Goal: Task Accomplishment & Management: Manage account settings

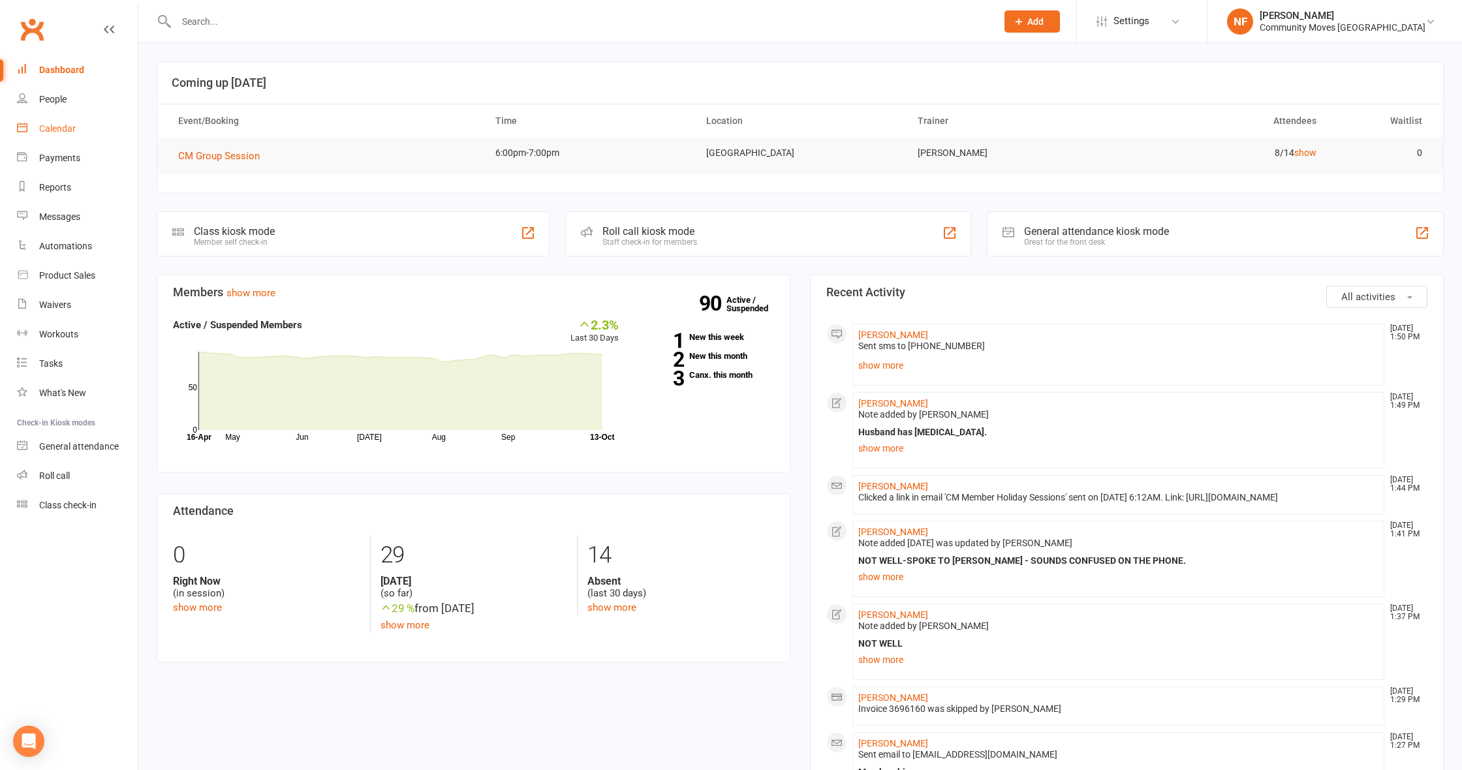
drag, startPoint x: 0, startPoint y: 0, endPoint x: 55, endPoint y: 131, distance: 141.8
click at [55, 131] on div "Calendar" at bounding box center [57, 128] width 37 height 10
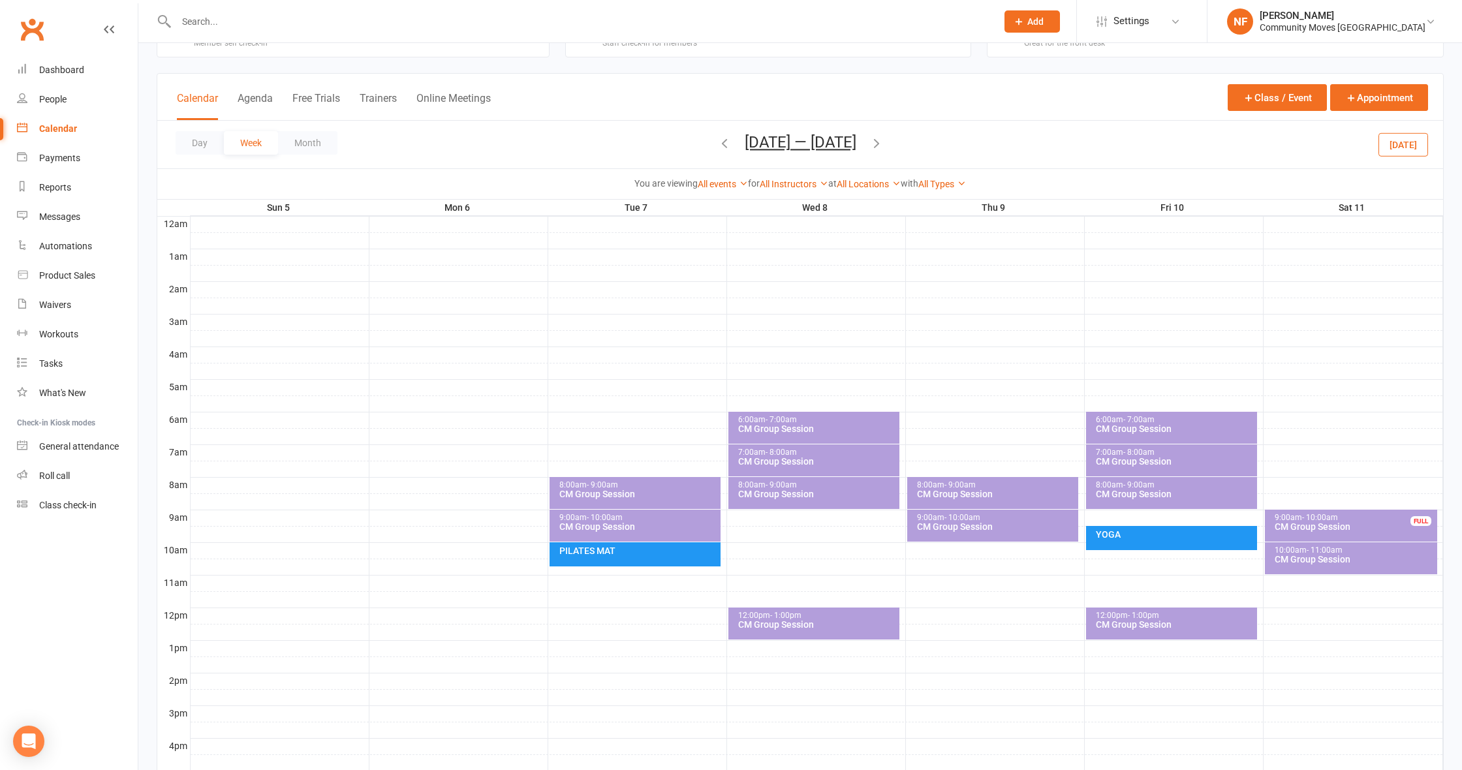
scroll to position [29, 0]
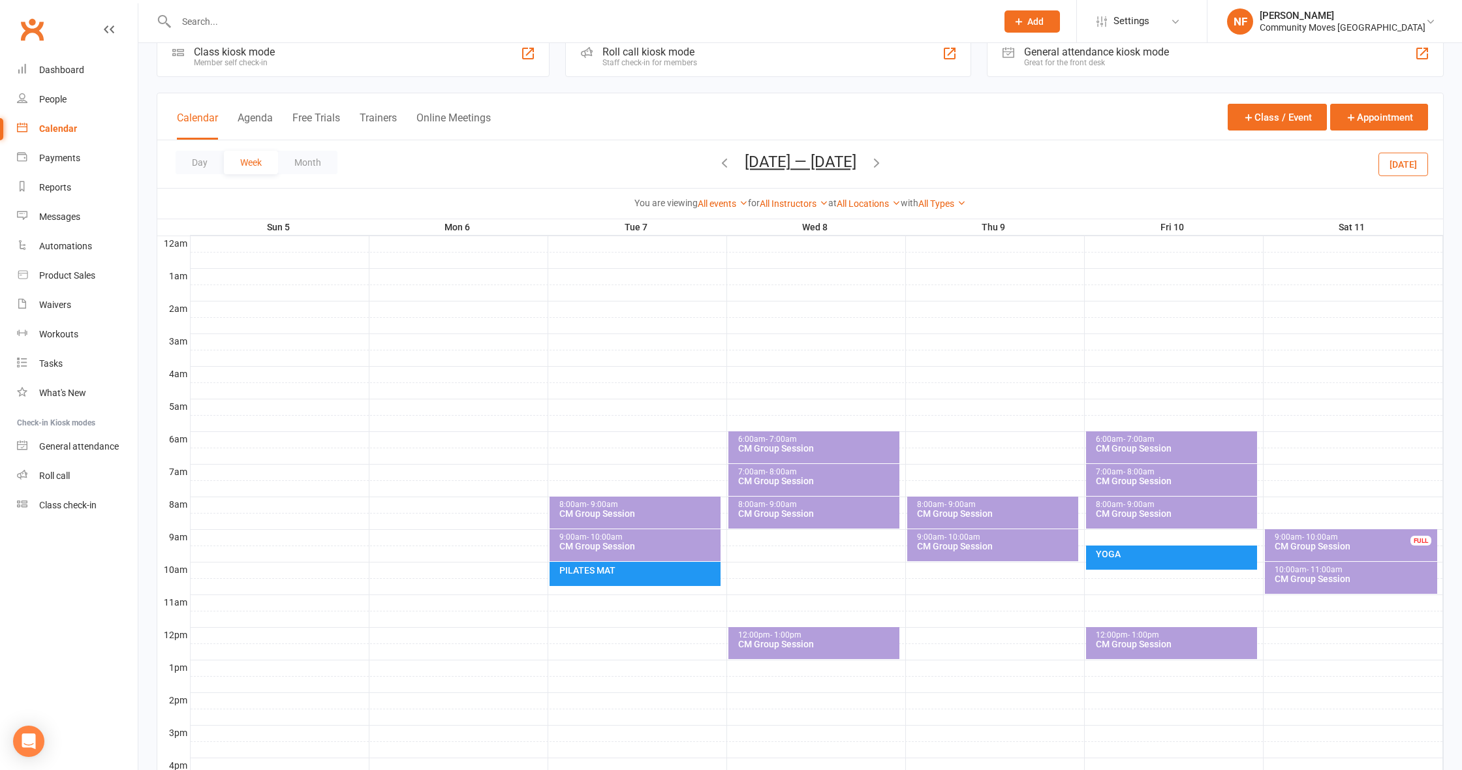
click at [876, 163] on icon "button" at bounding box center [876, 162] width 14 height 14
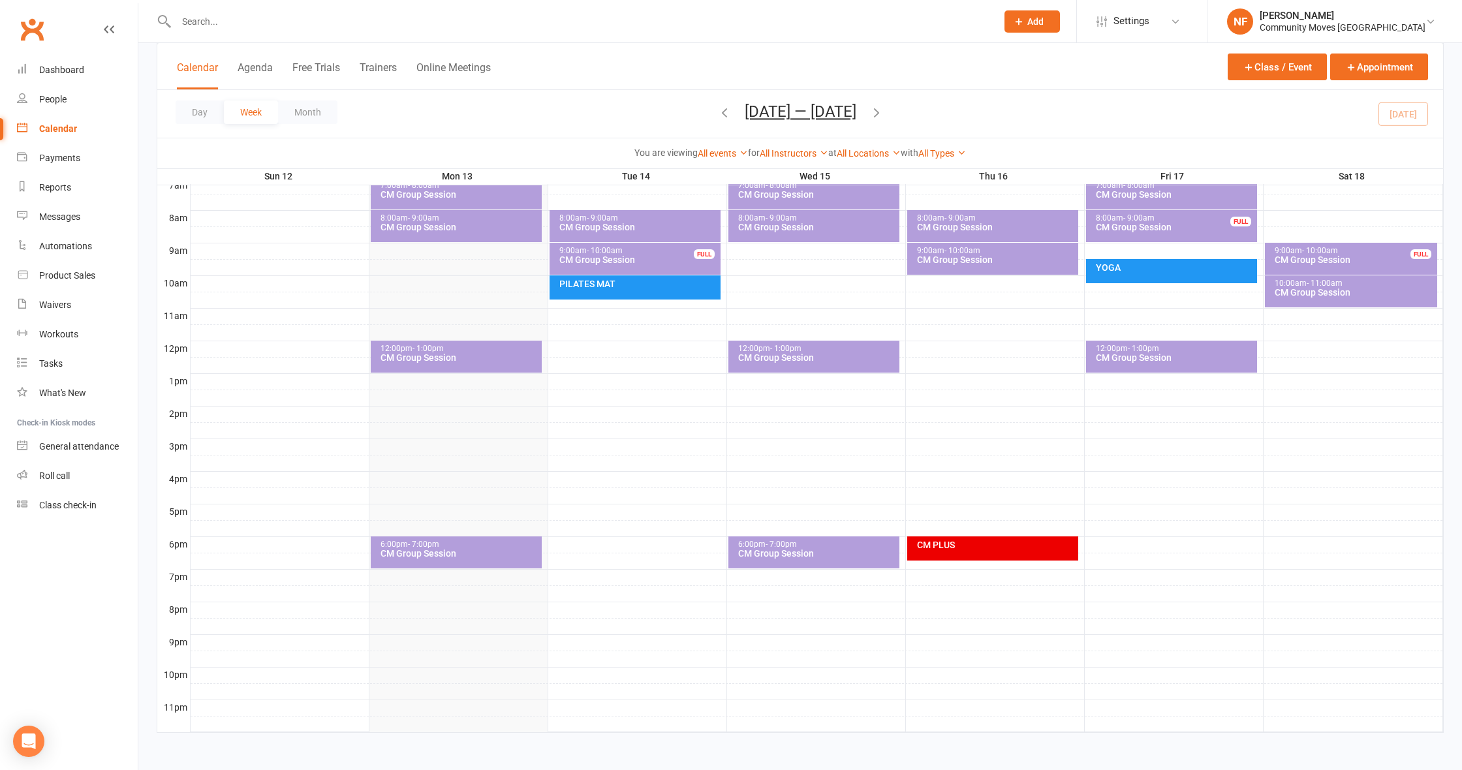
scroll to position [316, 0]
click at [442, 549] on div "CM Group Session" at bounding box center [459, 553] width 159 height 9
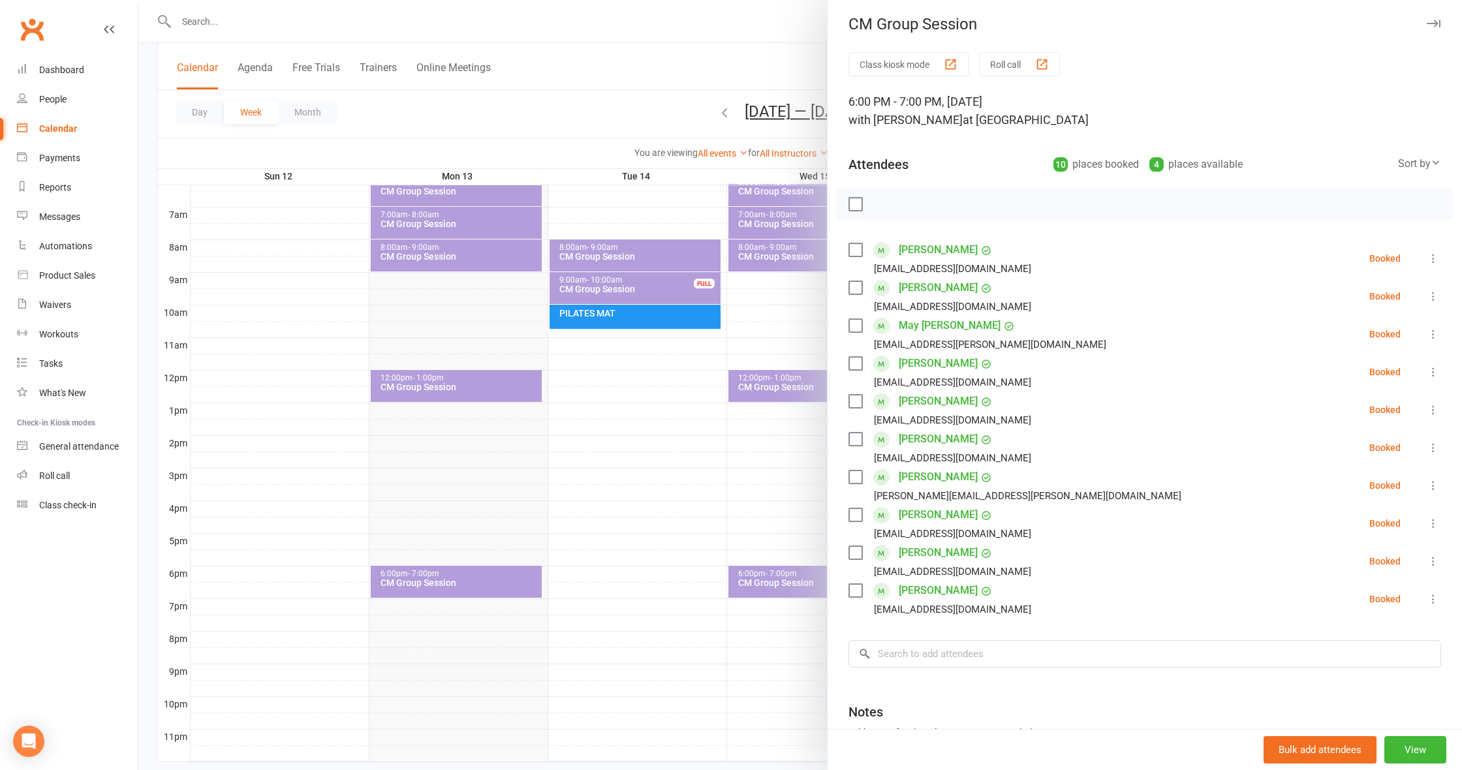
scroll to position [3, 0]
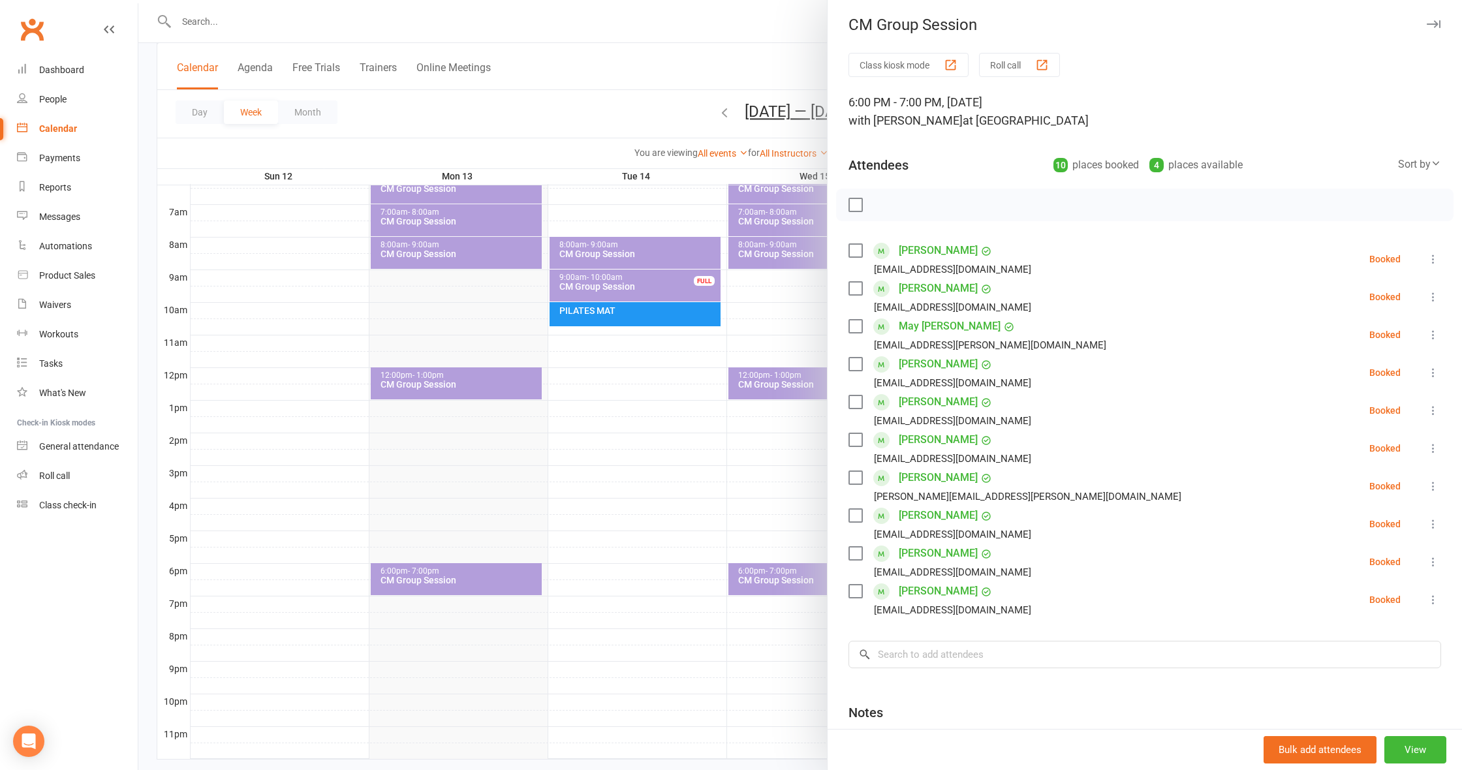
click at [854, 289] on label at bounding box center [854, 288] width 13 height 13
click at [858, 364] on label at bounding box center [854, 364] width 13 height 13
click at [855, 403] on label at bounding box center [854, 401] width 13 height 13
click at [855, 441] on label at bounding box center [854, 439] width 13 height 13
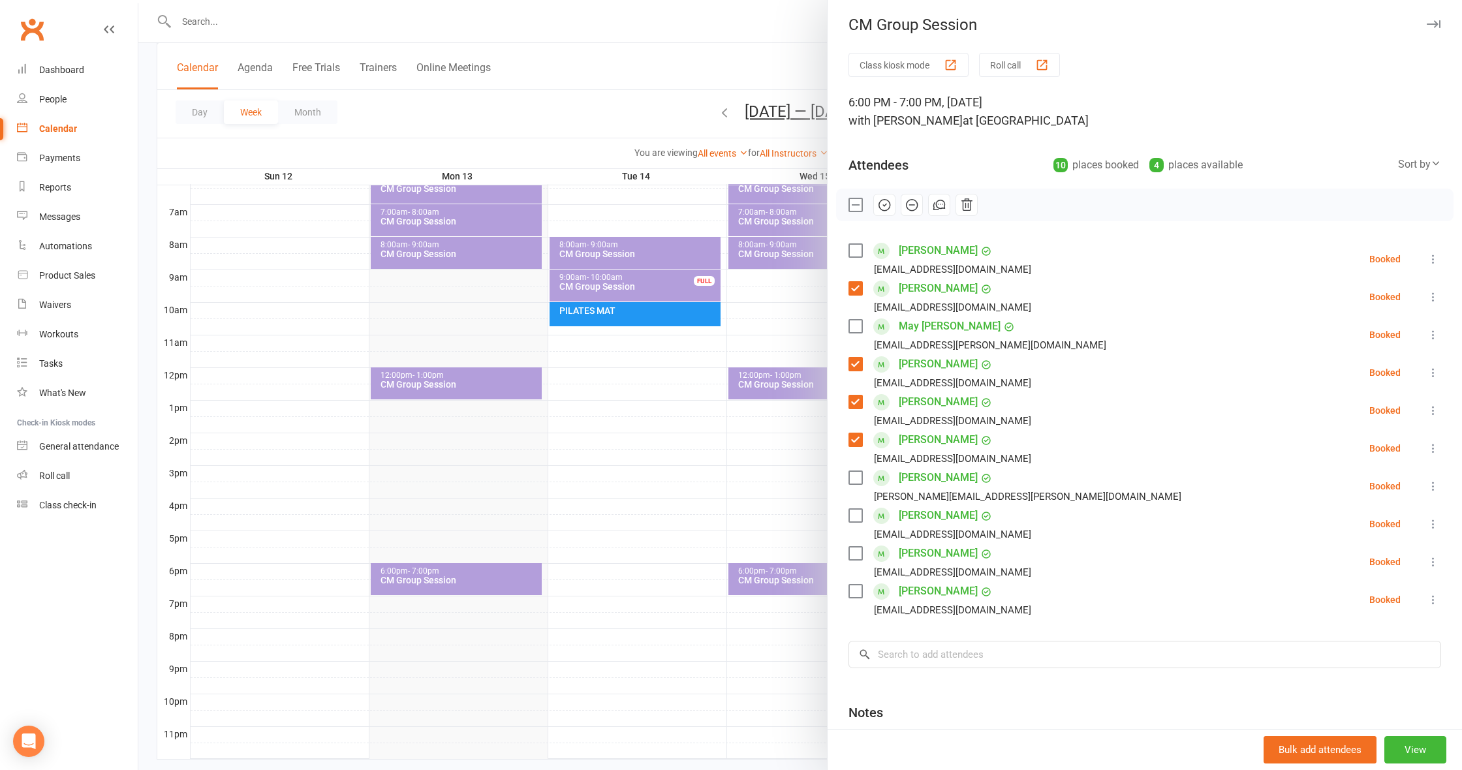
click at [856, 480] on label at bounding box center [854, 477] width 13 height 13
click at [855, 516] on label at bounding box center [854, 515] width 13 height 13
click at [855, 554] on label at bounding box center [854, 553] width 13 height 13
click at [855, 593] on label at bounding box center [854, 591] width 13 height 13
click at [856, 247] on label at bounding box center [854, 250] width 13 height 13
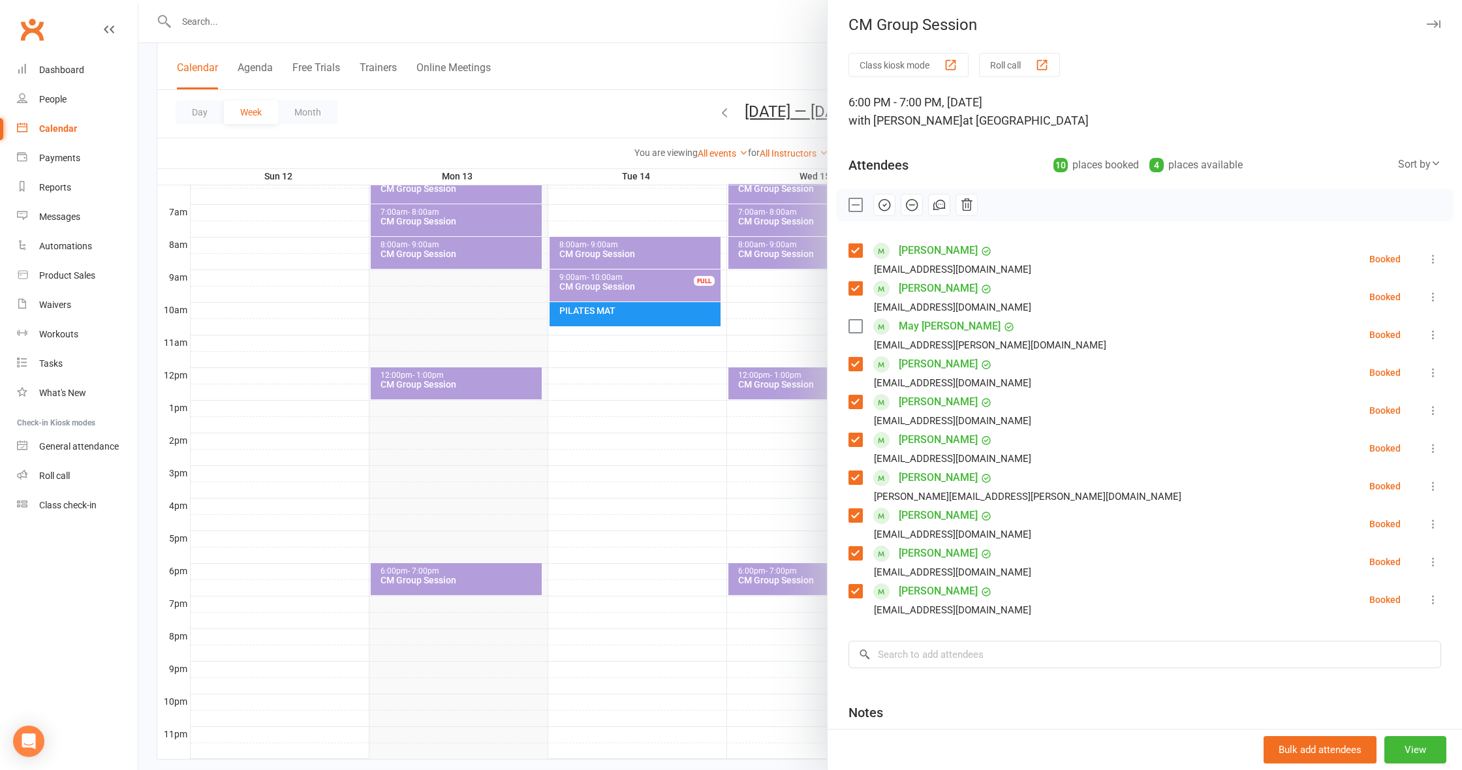
click at [855, 325] on label at bounding box center [854, 326] width 13 height 13
click at [888, 203] on icon "button" at bounding box center [884, 205] width 14 height 14
click at [702, 25] on div at bounding box center [799, 385] width 1323 height 770
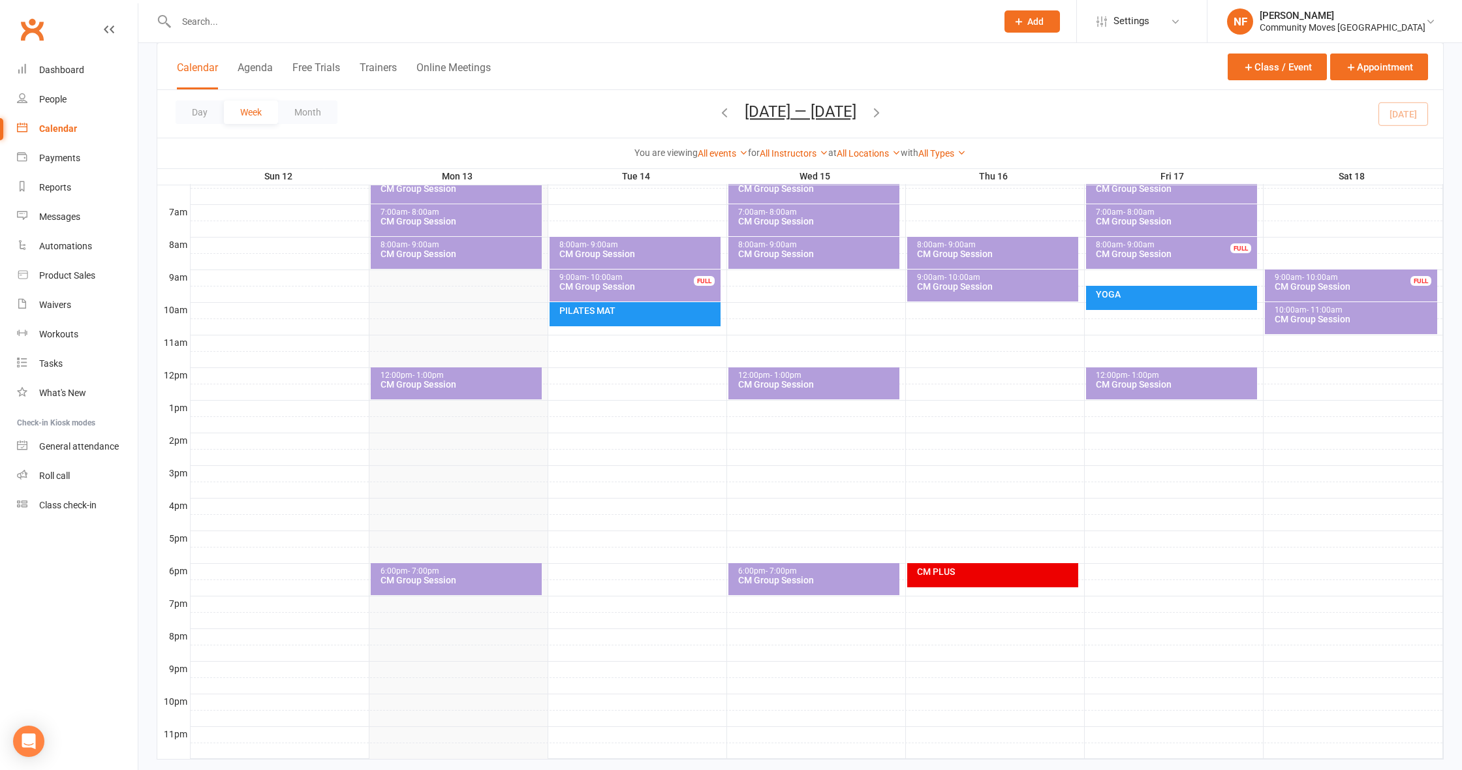
click at [101, 584] on nav "Clubworx Dashboard People Calendar Payments Reports Messages Automations Produc…" at bounding box center [69, 388] width 138 height 770
